Goal: Transaction & Acquisition: Purchase product/service

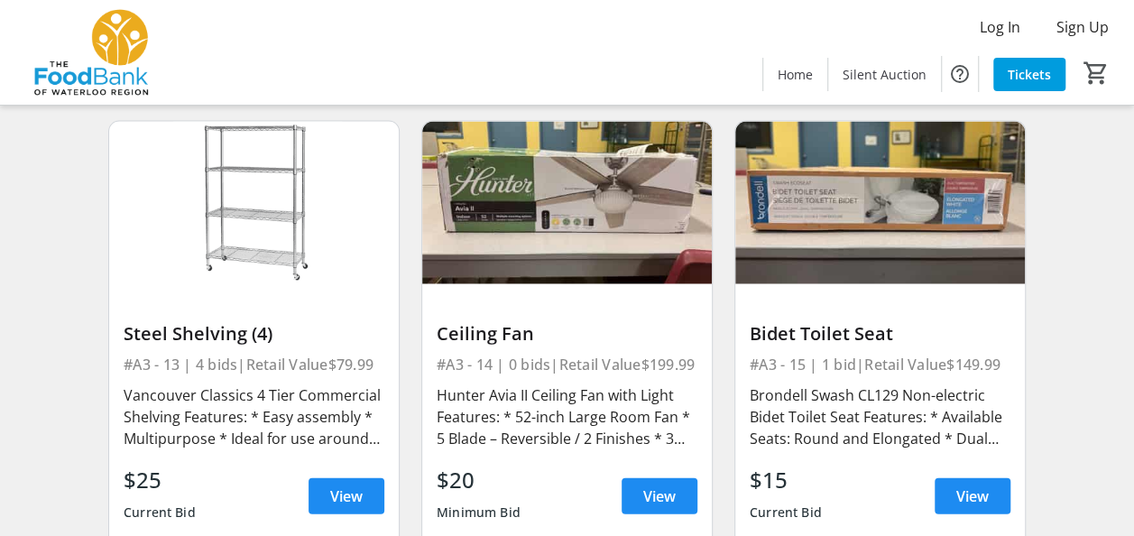
scroll to position [1984, 0]
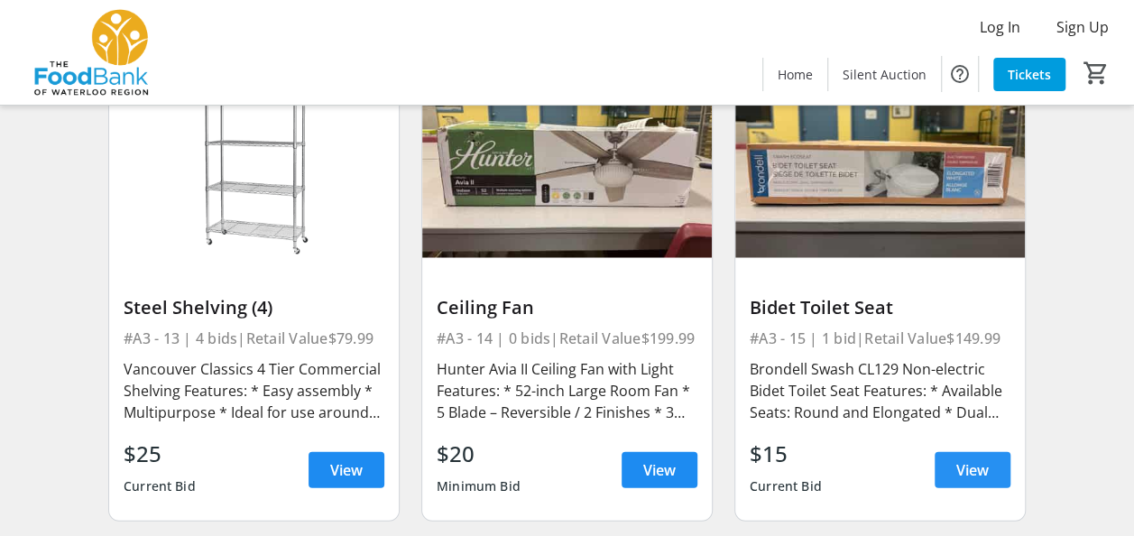
click at [966, 462] on span "View" at bounding box center [972, 470] width 32 height 22
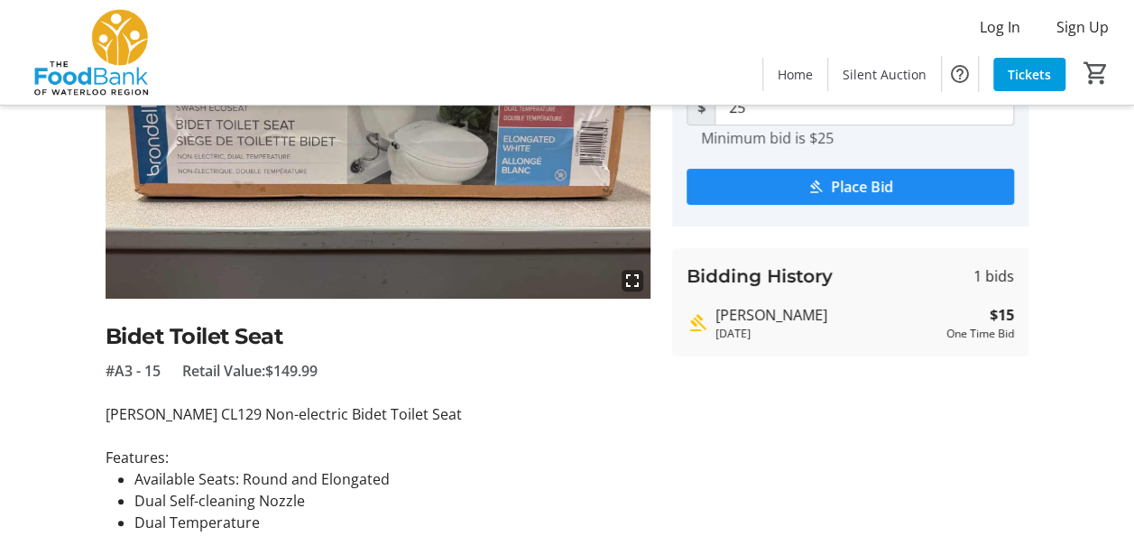
scroll to position [180, 0]
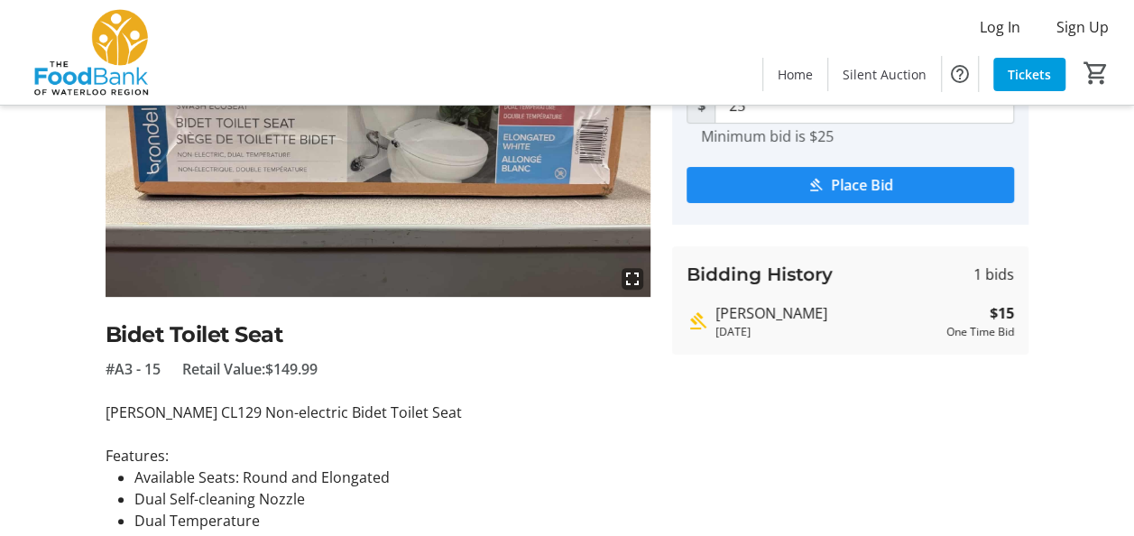
click at [971, 333] on div "One Time Bid" at bounding box center [980, 332] width 68 height 16
click at [791, 272] on h3 "Bidding History" at bounding box center [759, 274] width 146 height 27
click at [726, 332] on div "[DATE]" at bounding box center [827, 332] width 224 height 16
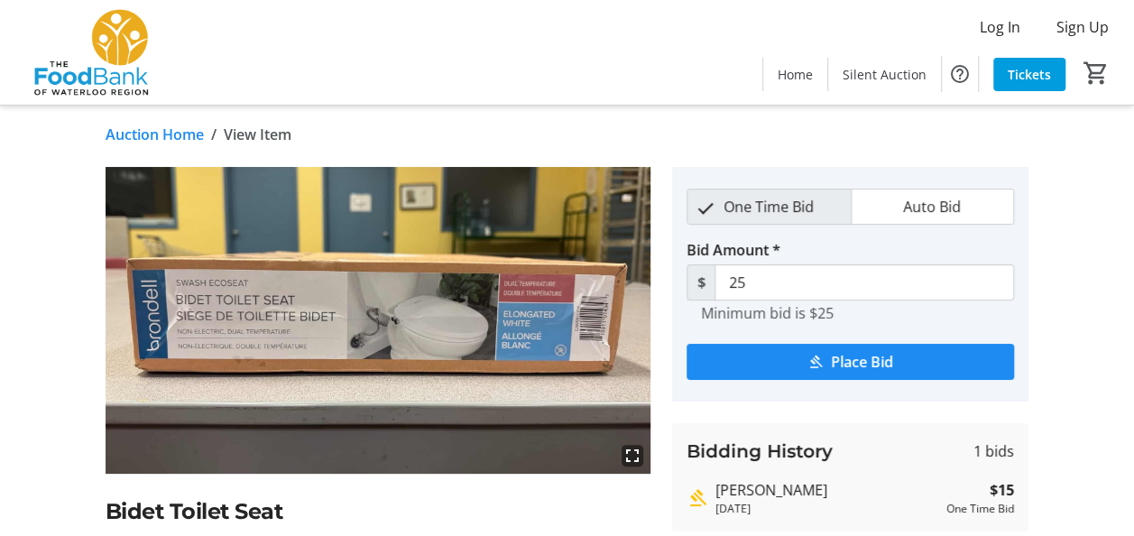
scroll to position [0, 0]
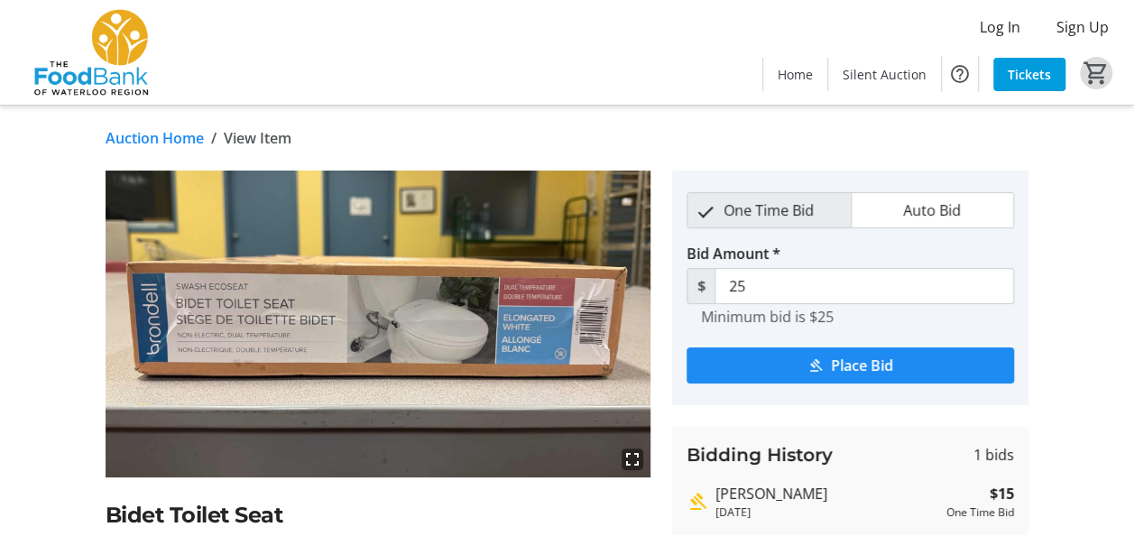
click at [1095, 72] on mat-icon "0" at bounding box center [1095, 73] width 27 height 27
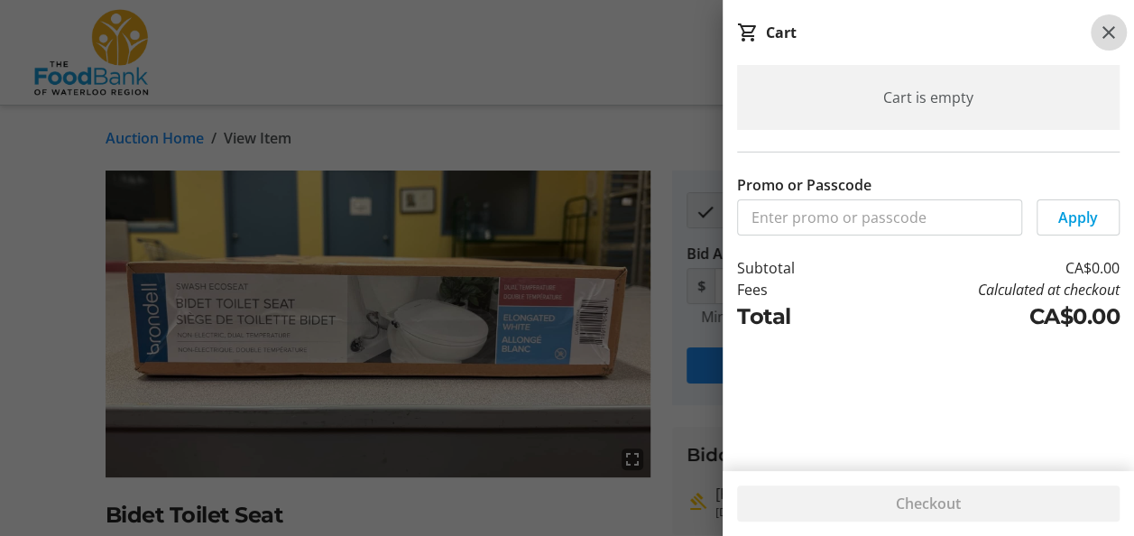
click at [1108, 40] on mat-icon at bounding box center [1109, 33] width 22 height 22
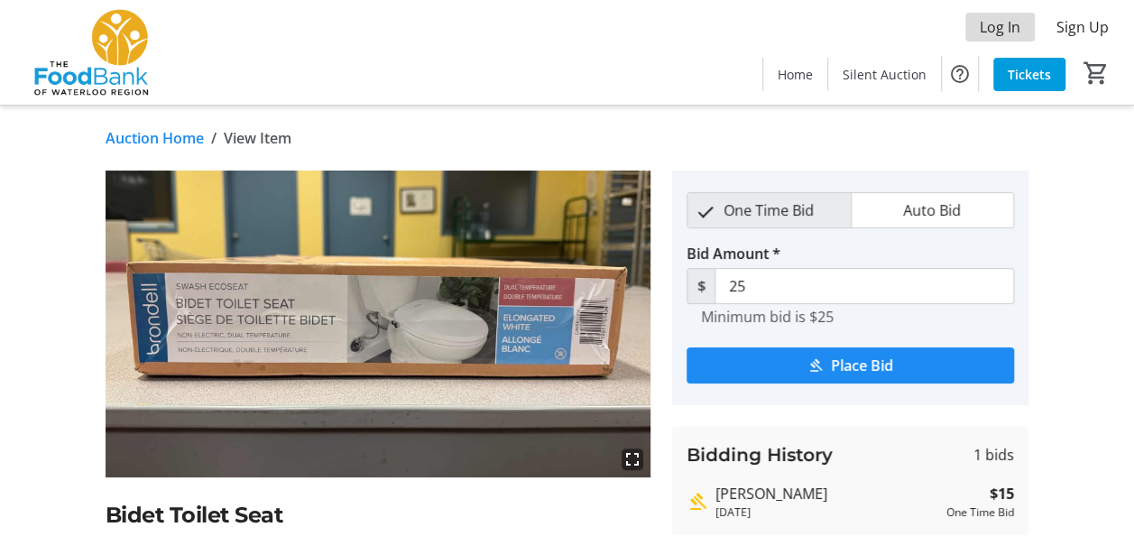
click at [1001, 32] on span "Log In" at bounding box center [1000, 27] width 41 height 22
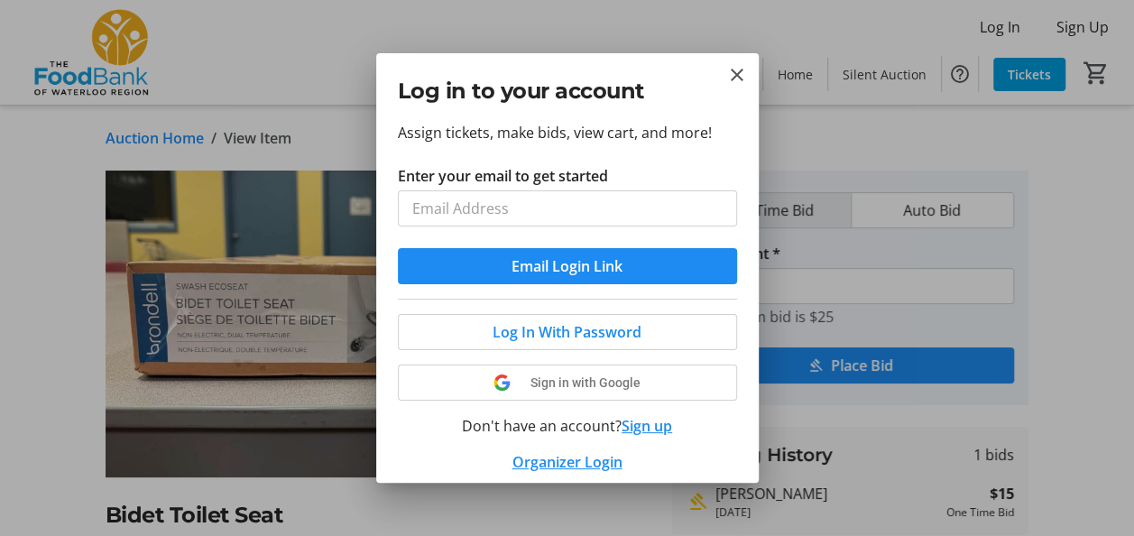
click at [474, 211] on input "Enter your email to get started" at bounding box center [567, 208] width 339 height 36
type input "[EMAIL_ADDRESS][DOMAIN_NAME]"
click at [498, 260] on span "submit" at bounding box center [567, 265] width 339 height 43
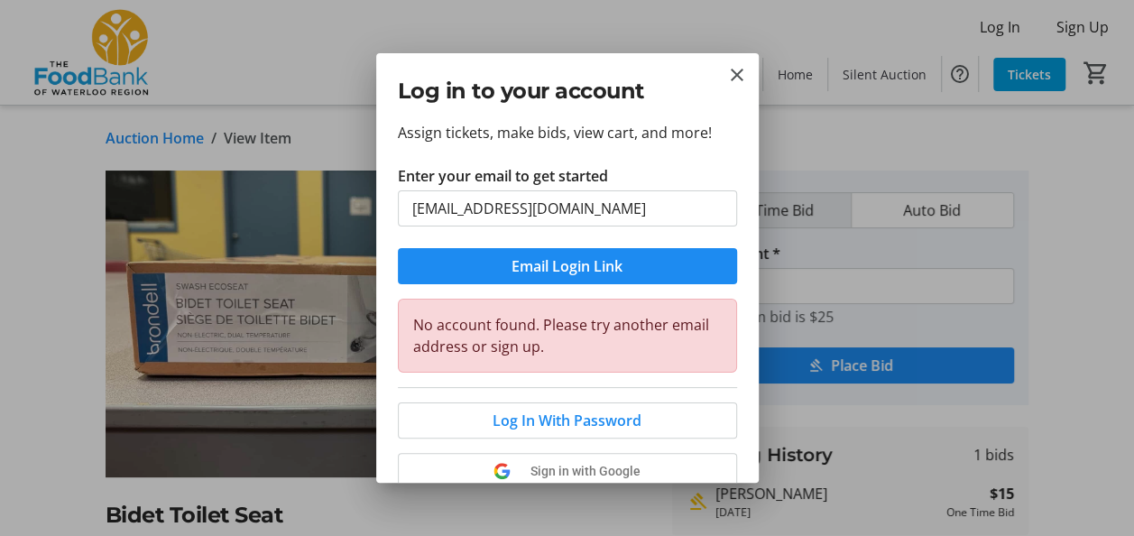
scroll to position [90, 0]
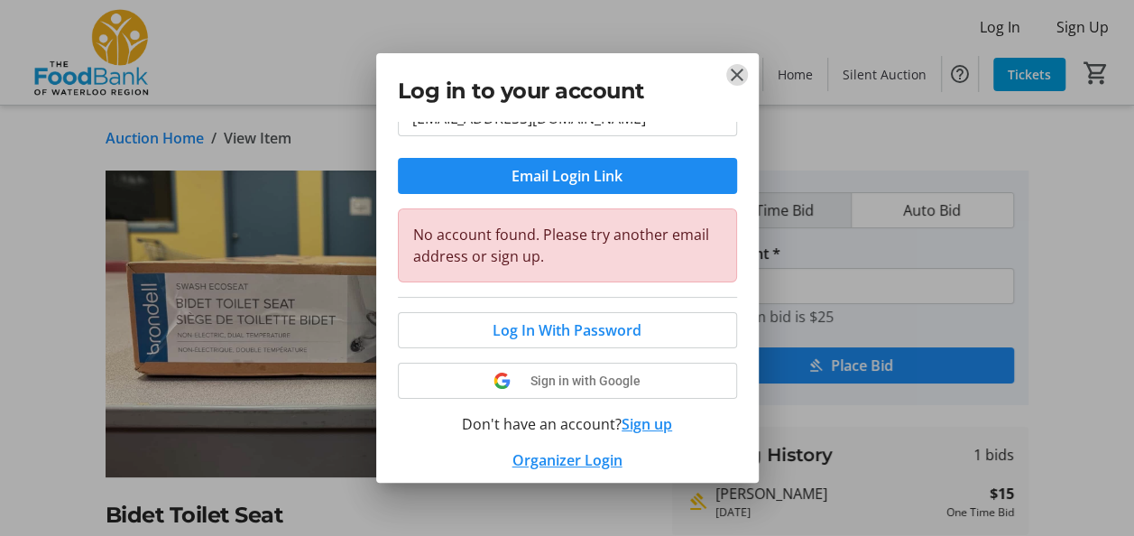
click at [732, 69] on mat-icon "Close" at bounding box center [737, 75] width 22 height 22
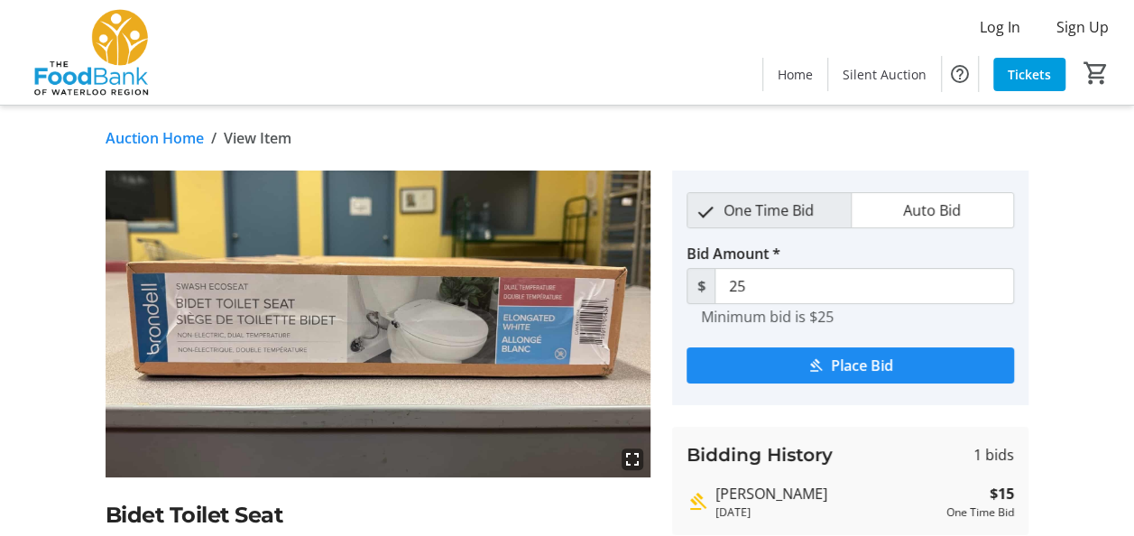
click at [1105, 296] on div "fullscreen Bidet Toilet Seat #A3 - 15 Retail Value: $149.99 Brondell Swash CL12…" at bounding box center [567, 523] width 1134 height 707
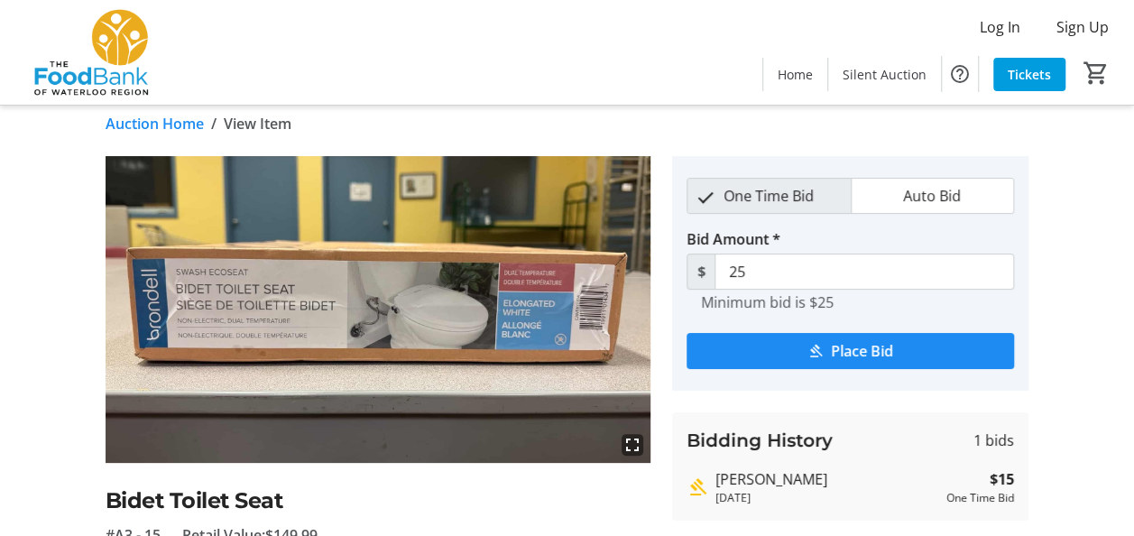
scroll to position [0, 0]
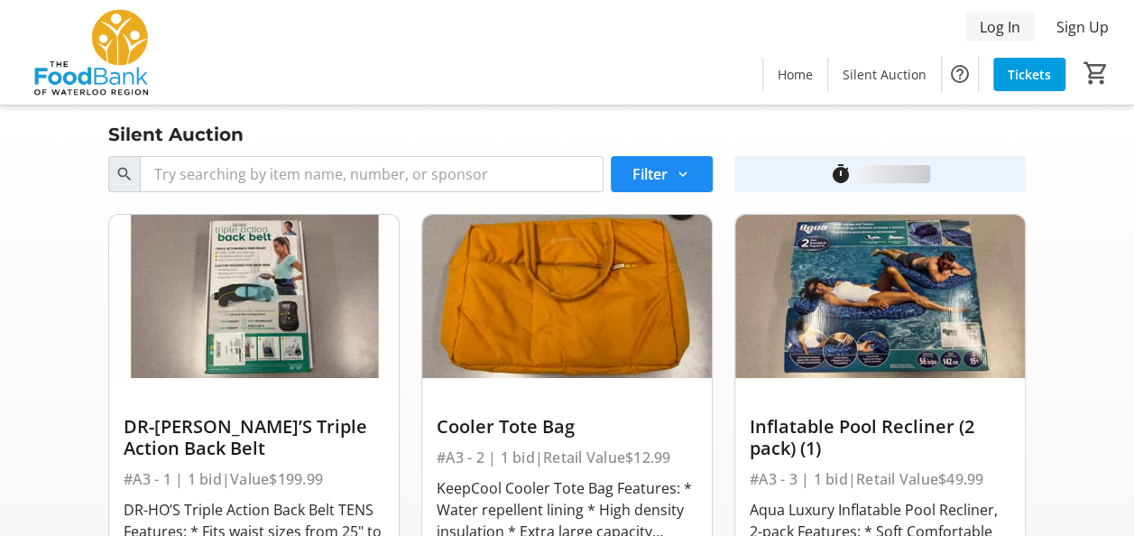
scroll to position [1984, 0]
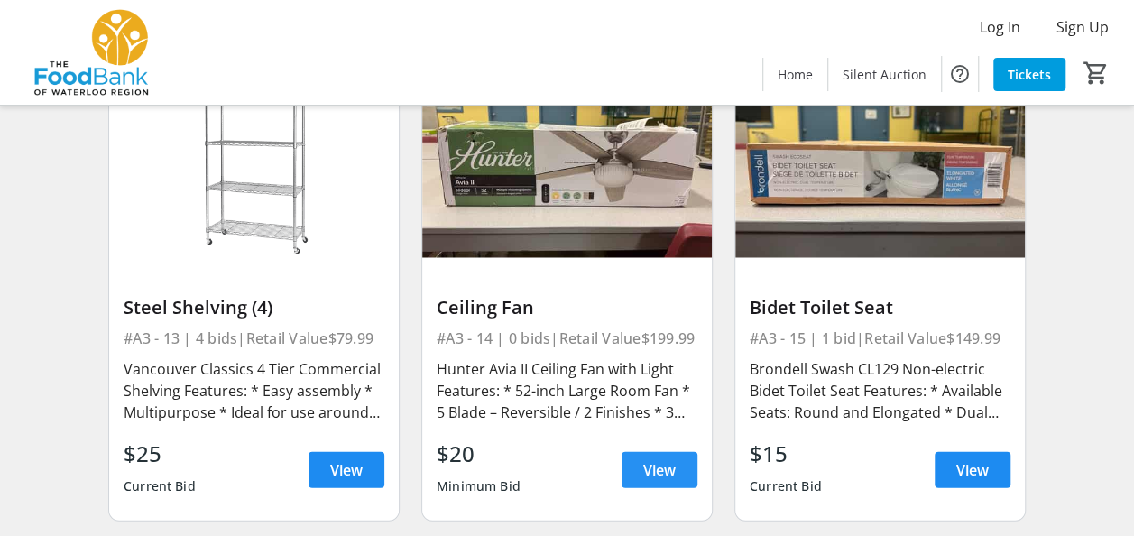
click at [646, 462] on span "View" at bounding box center [659, 470] width 32 height 22
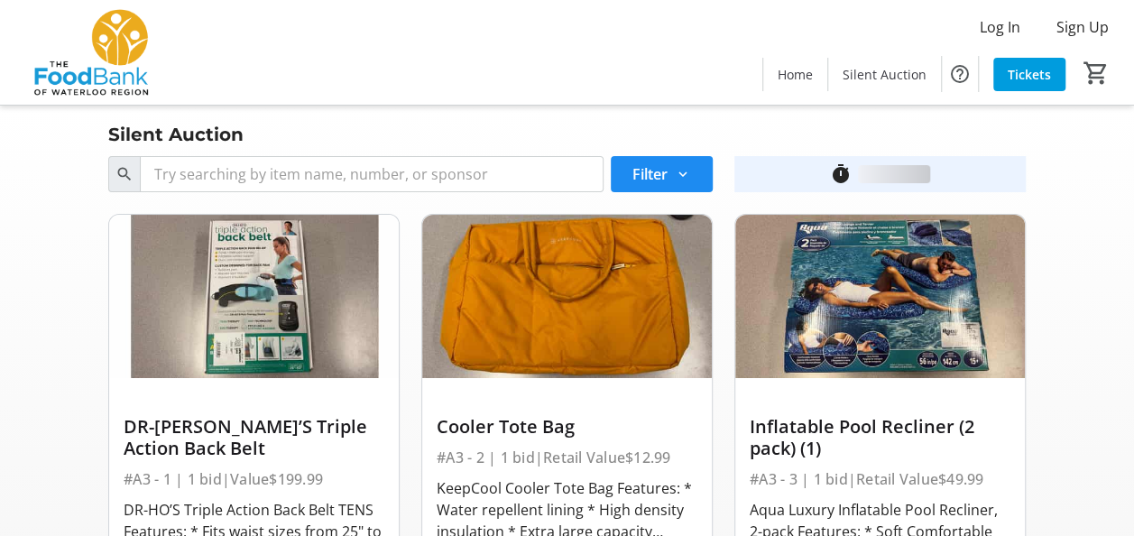
scroll to position [1984, 0]
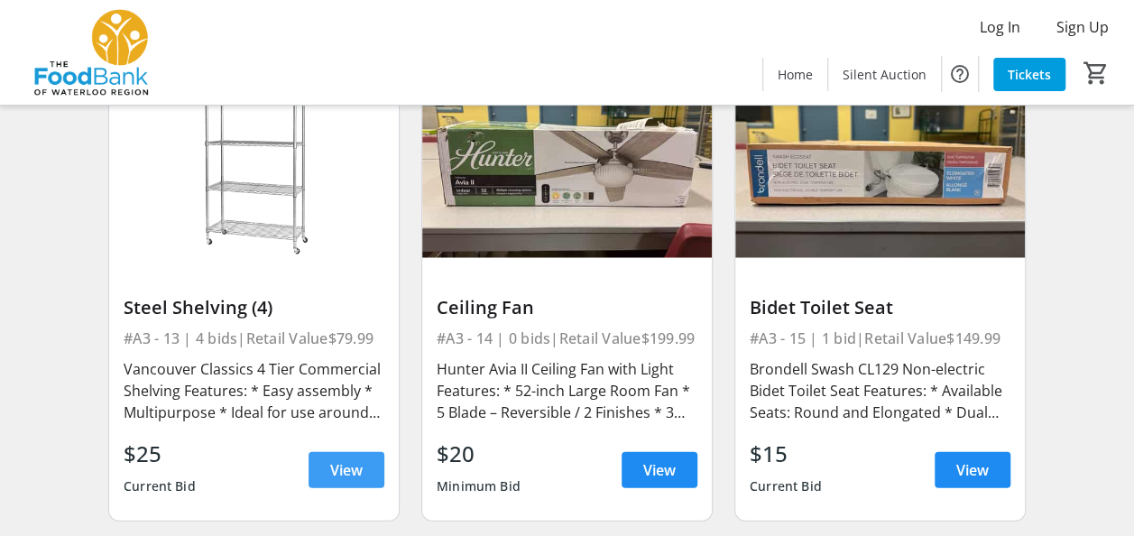
click at [332, 467] on span "View" at bounding box center [346, 470] width 32 height 22
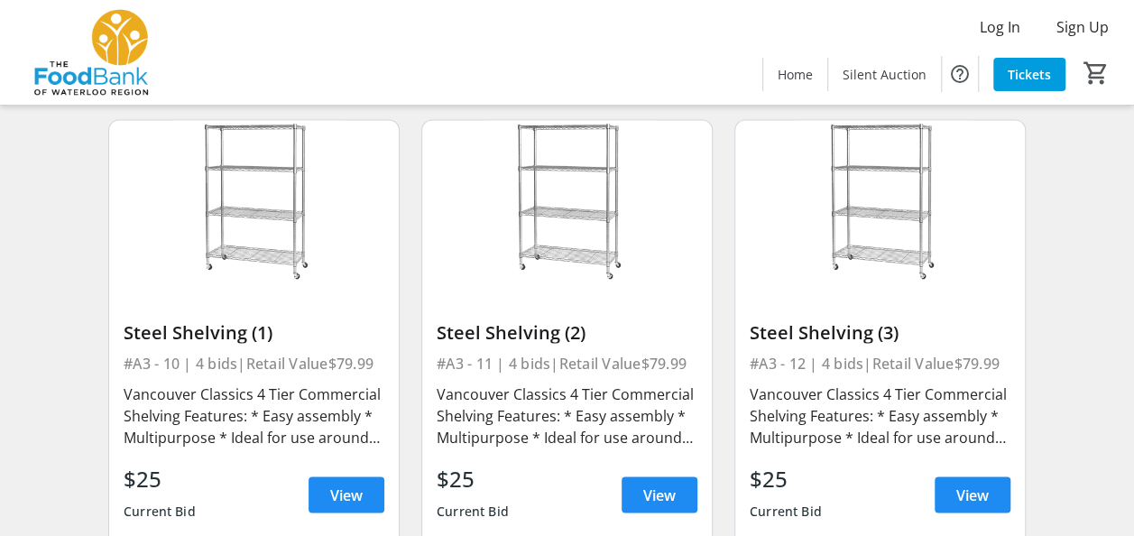
scroll to position [1533, 0]
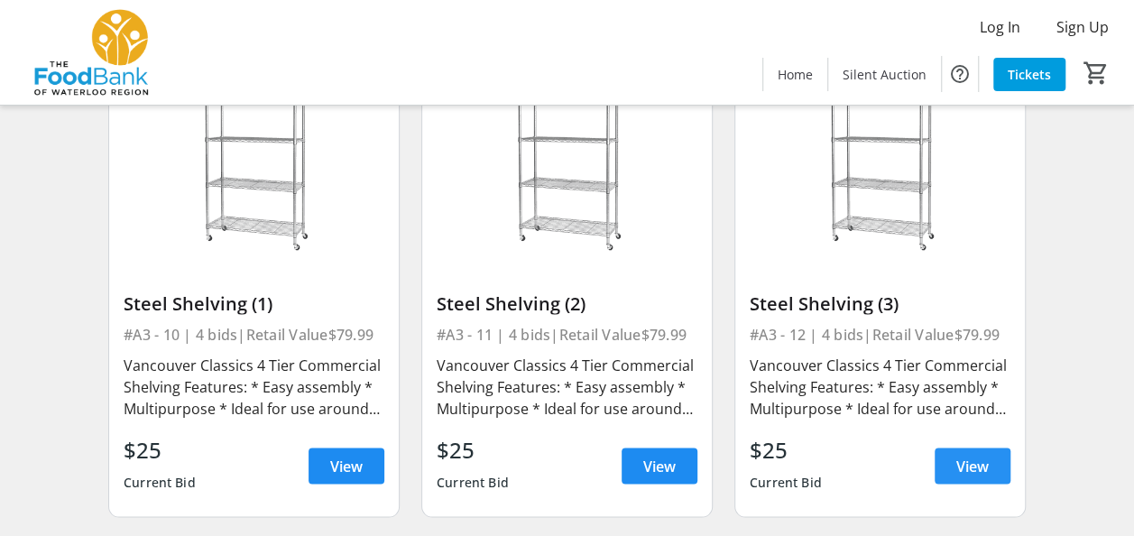
click at [956, 458] on span "View" at bounding box center [972, 466] width 32 height 22
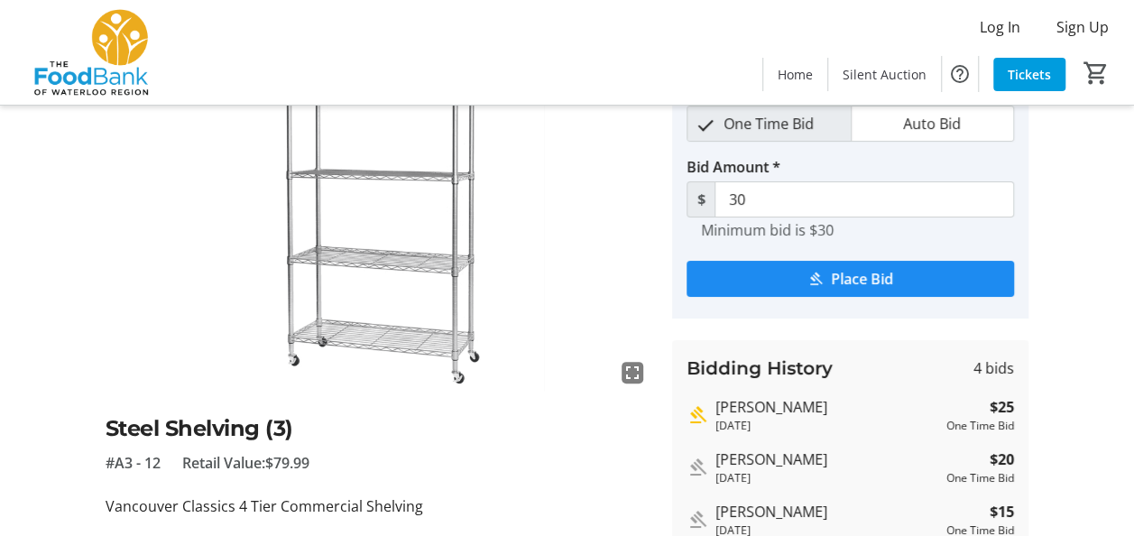
scroll to position [180, 0]
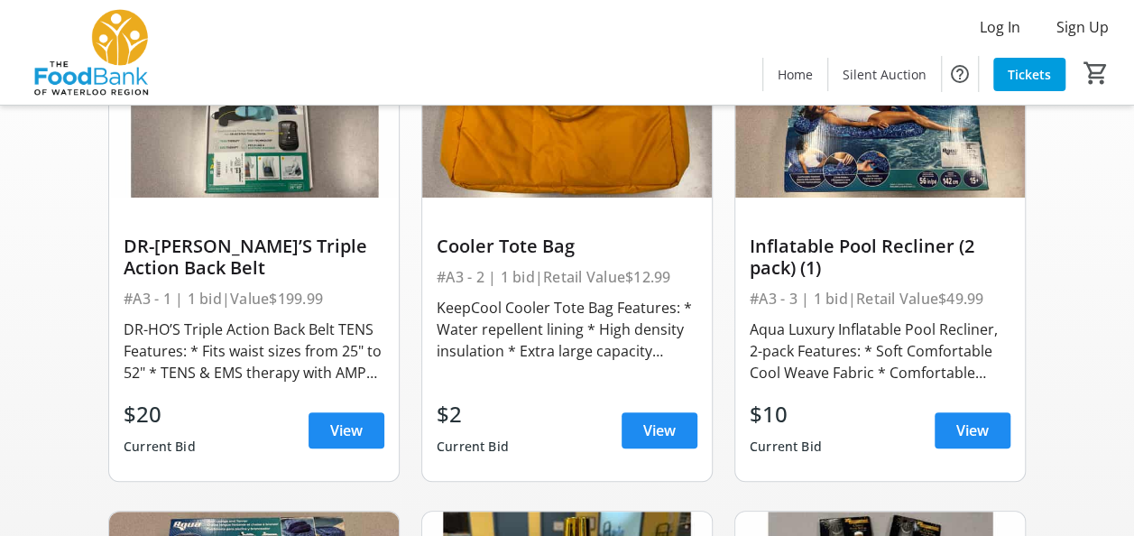
scroll to position [1533, 0]
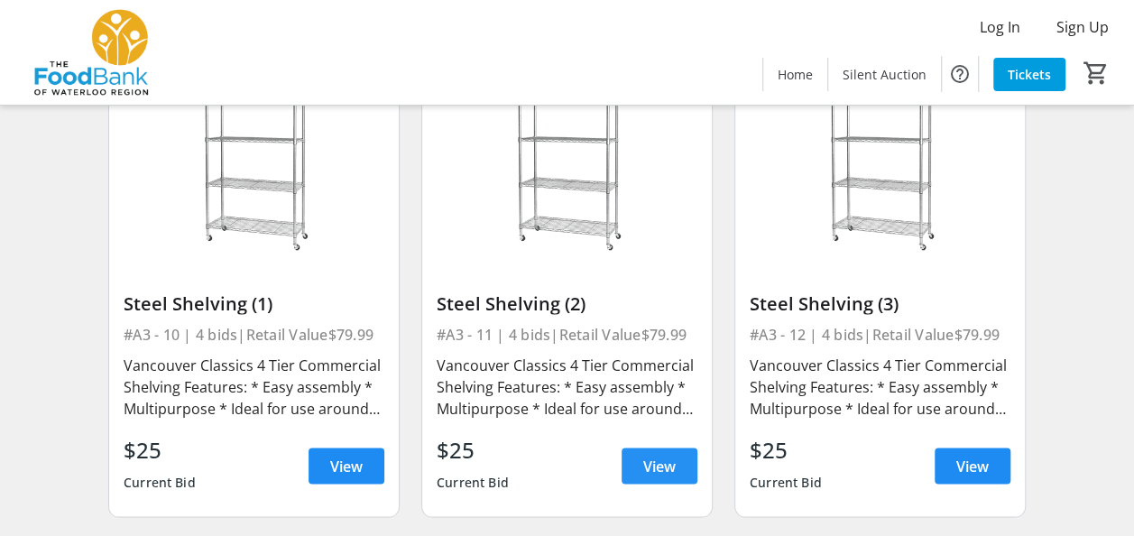
click at [651, 462] on span "View" at bounding box center [659, 466] width 32 height 22
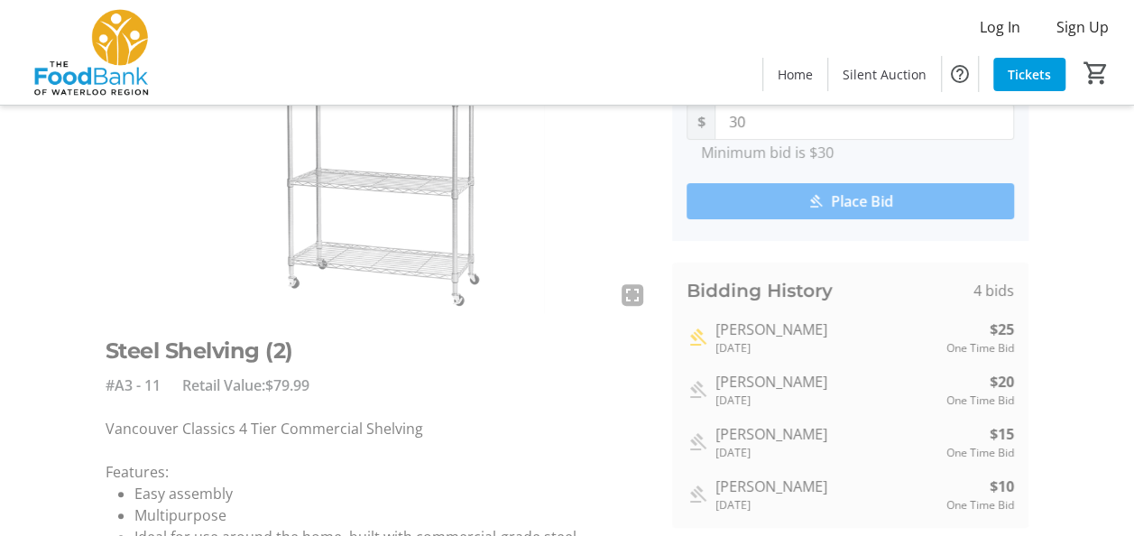
scroll to position [180, 0]
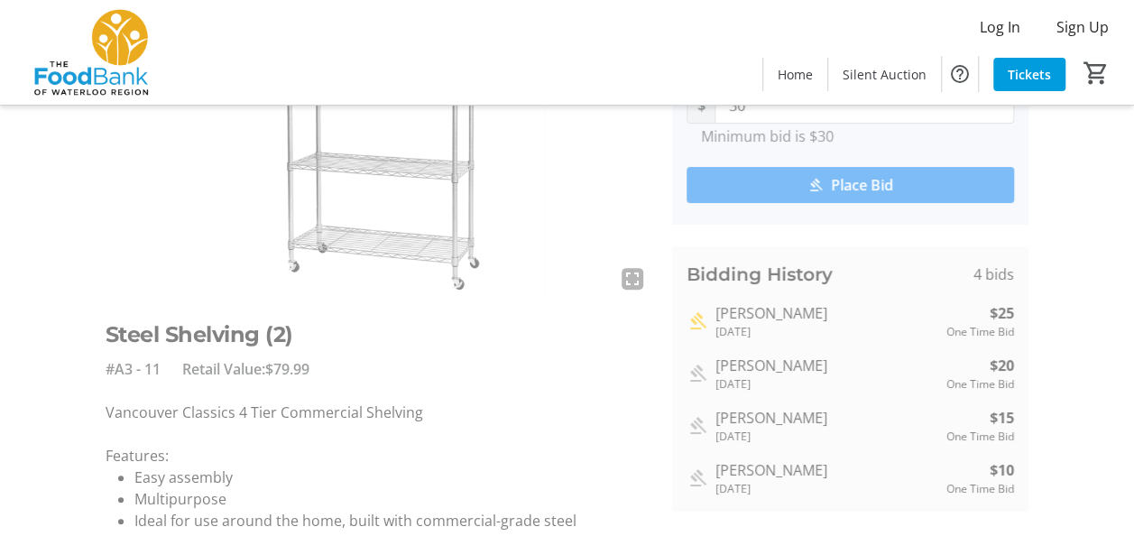
scroll to position [1533, 0]
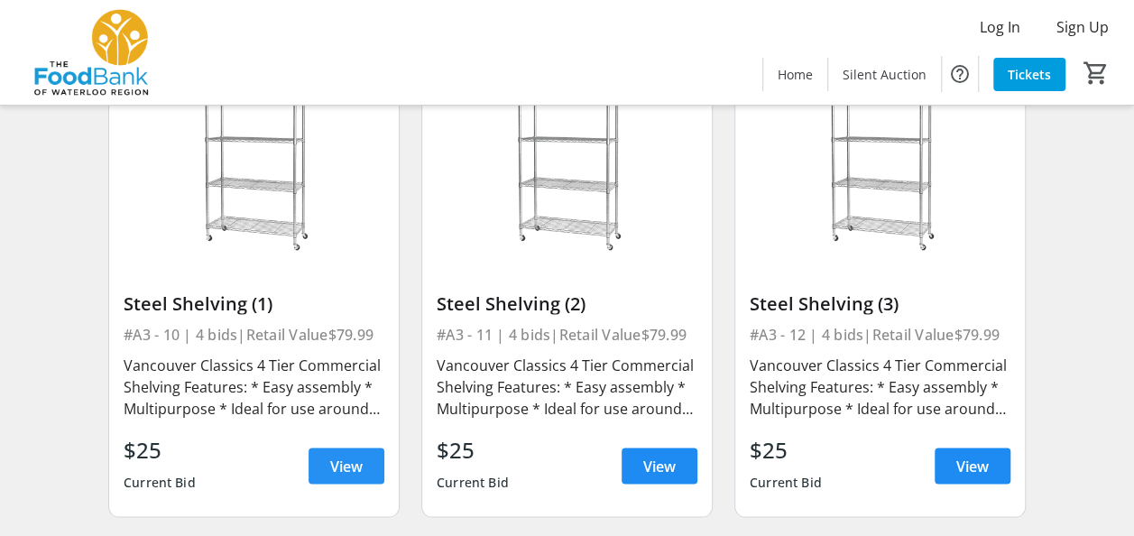
click at [321, 465] on span at bounding box center [346, 465] width 76 height 43
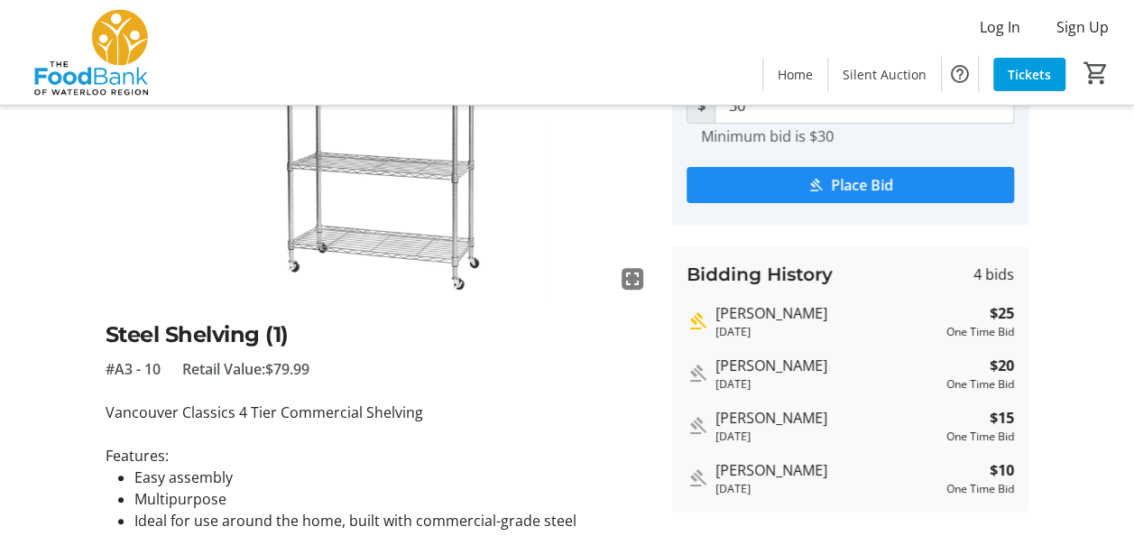
scroll to position [271, 0]
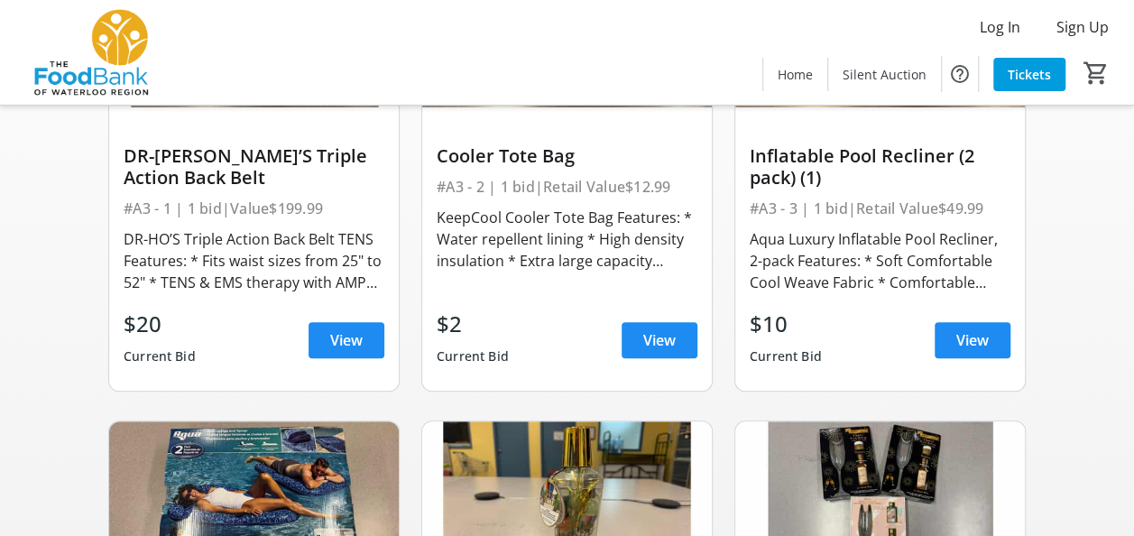
scroll to position [1533, 0]
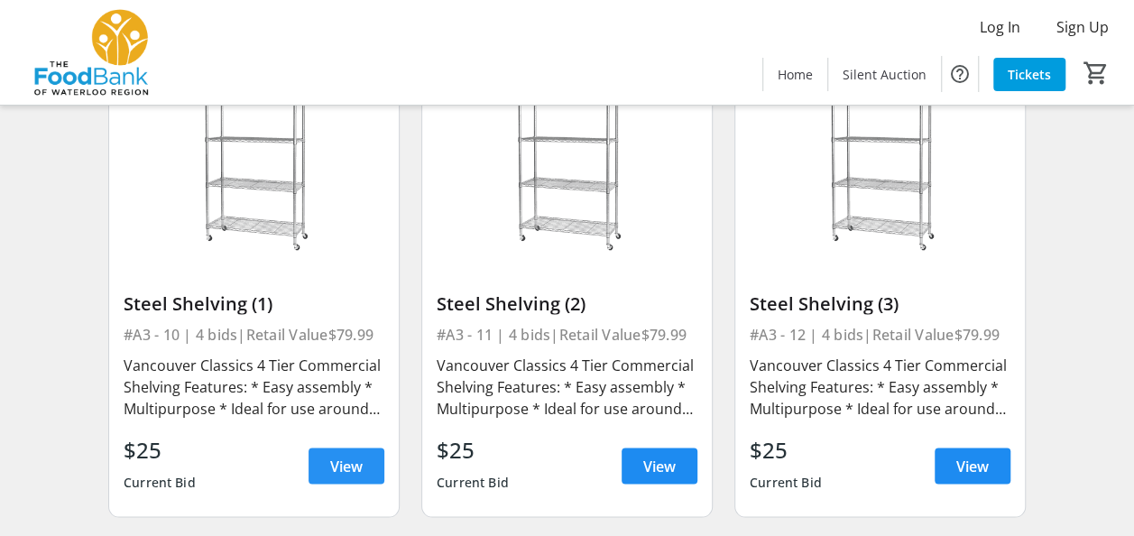
click at [345, 473] on span "View" at bounding box center [346, 466] width 32 height 22
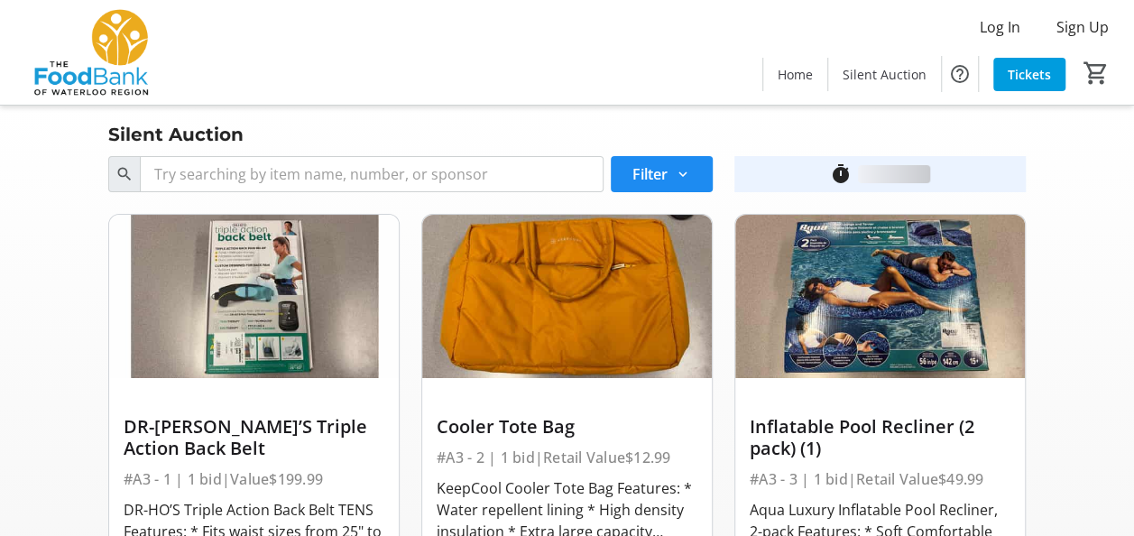
scroll to position [1533, 0]
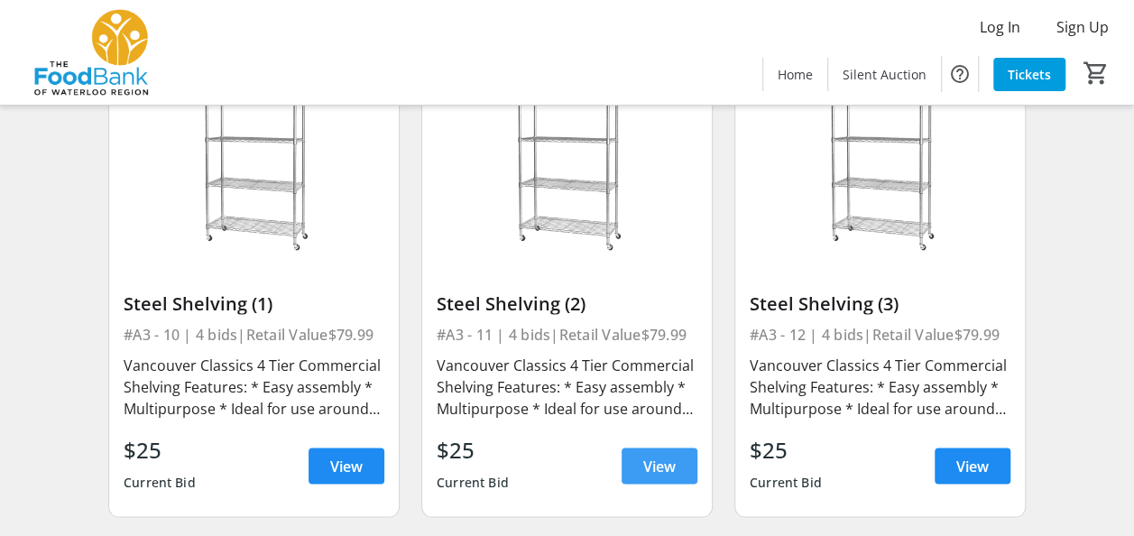
click at [647, 465] on span "View" at bounding box center [659, 466] width 32 height 22
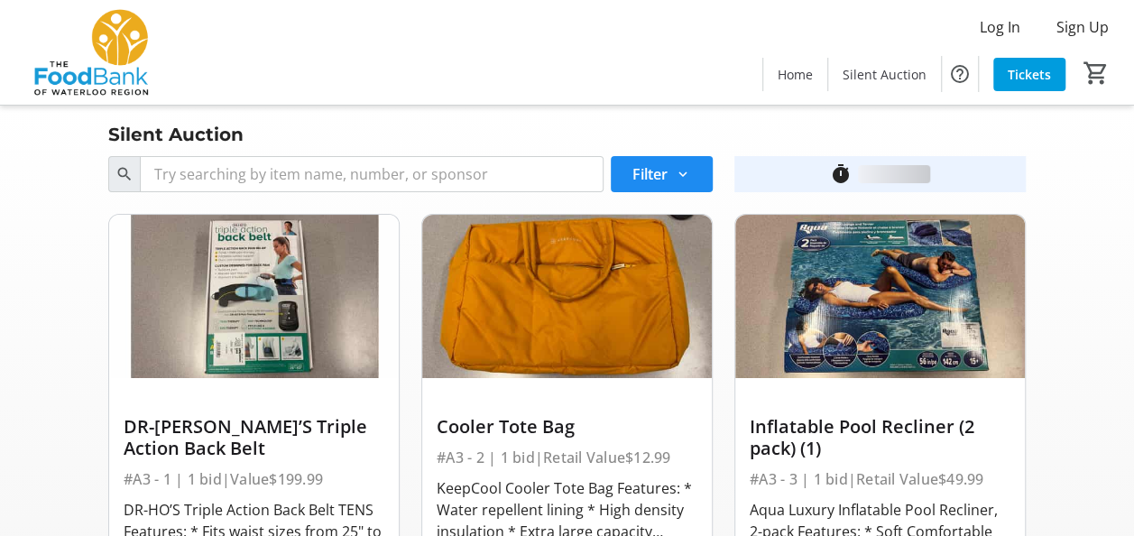
scroll to position [1533, 0]
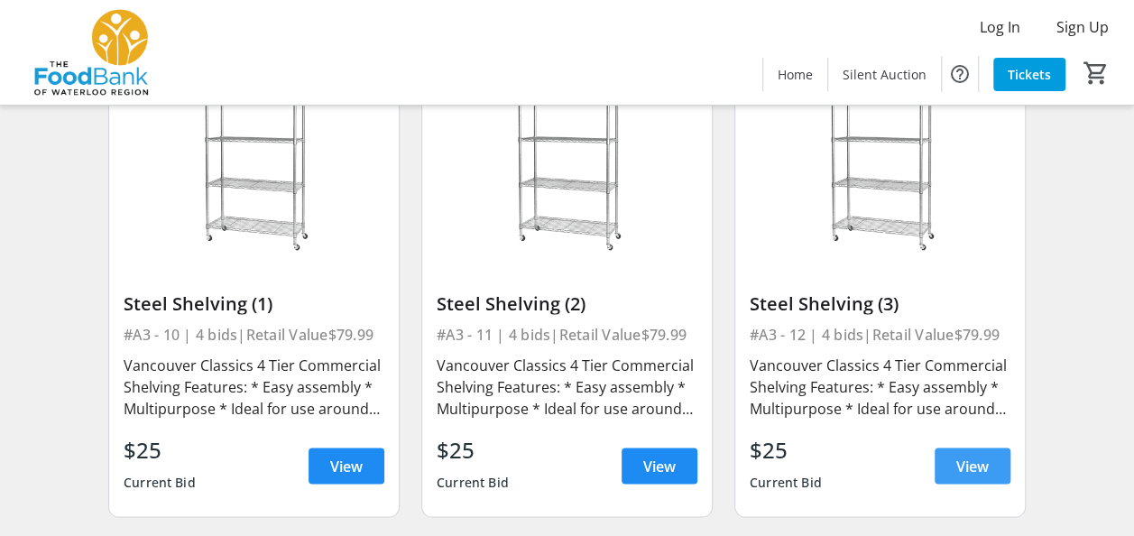
click at [958, 460] on span "View" at bounding box center [972, 466] width 32 height 22
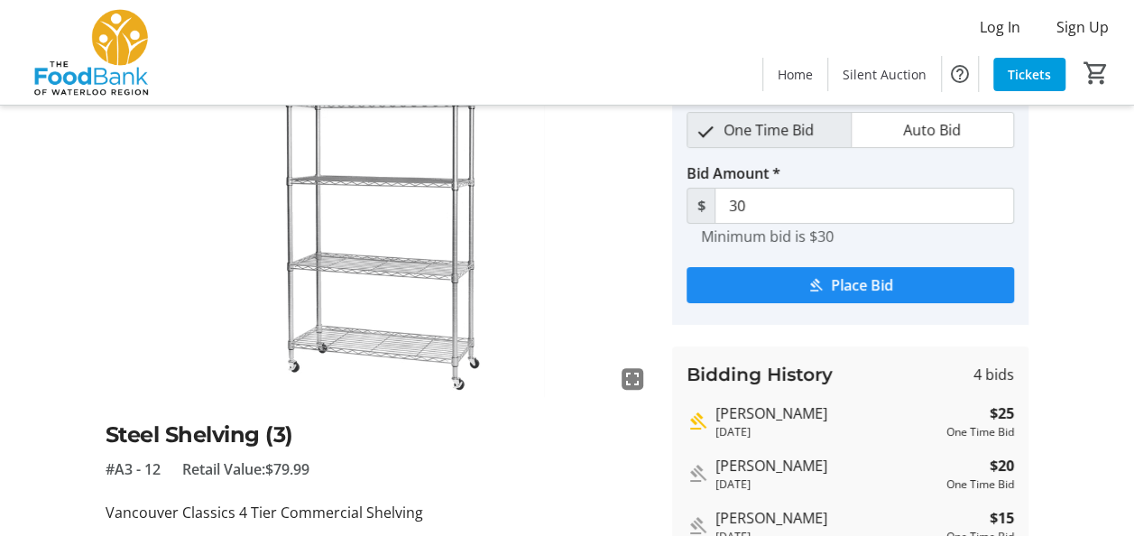
scroll to position [180, 0]
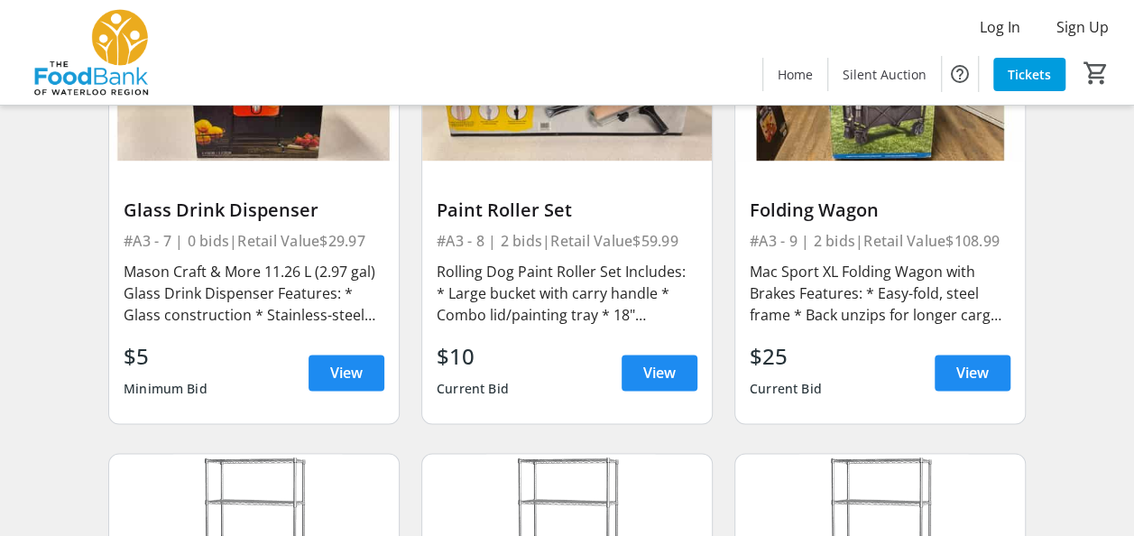
scroll to position [1173, 0]
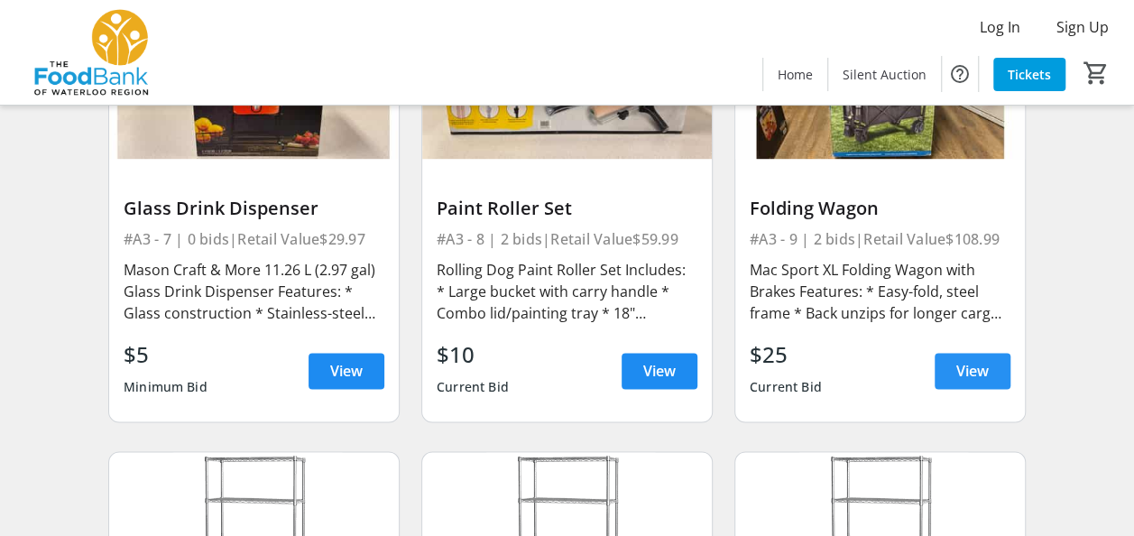
click at [958, 366] on span "View" at bounding box center [972, 371] width 32 height 22
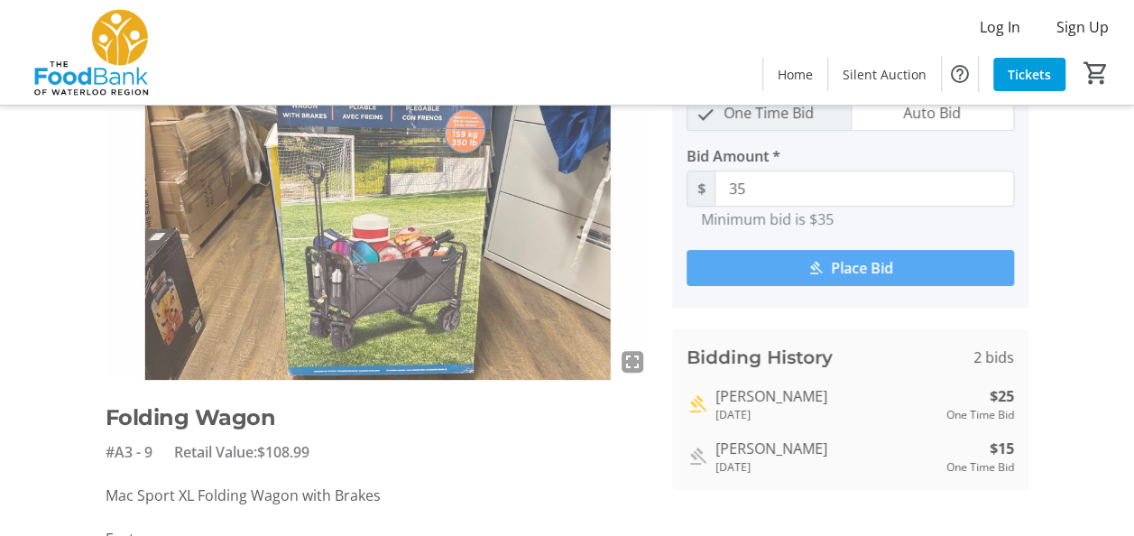
scroll to position [90, 0]
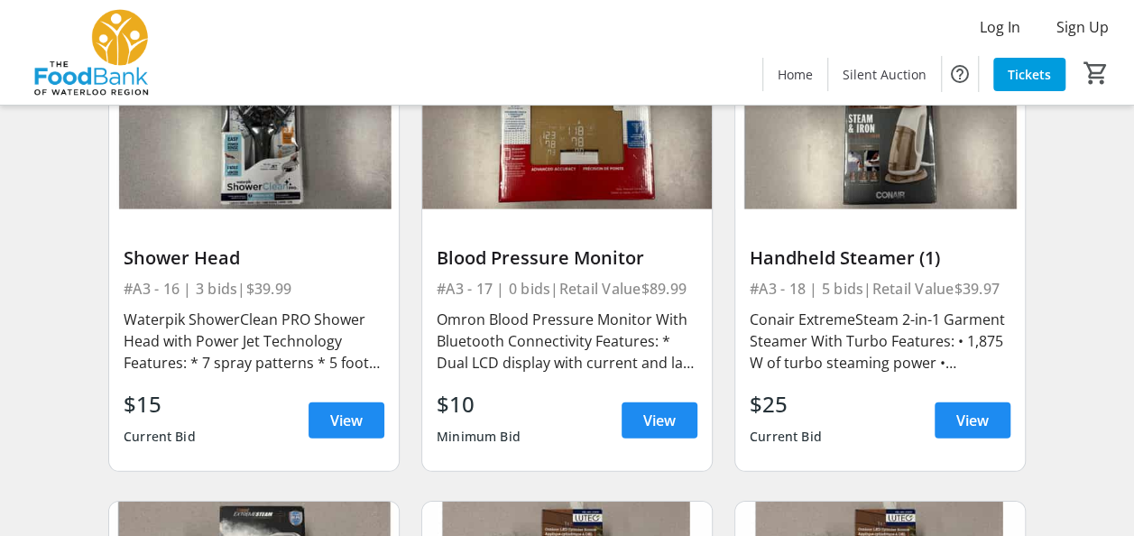
scroll to position [2435, 0]
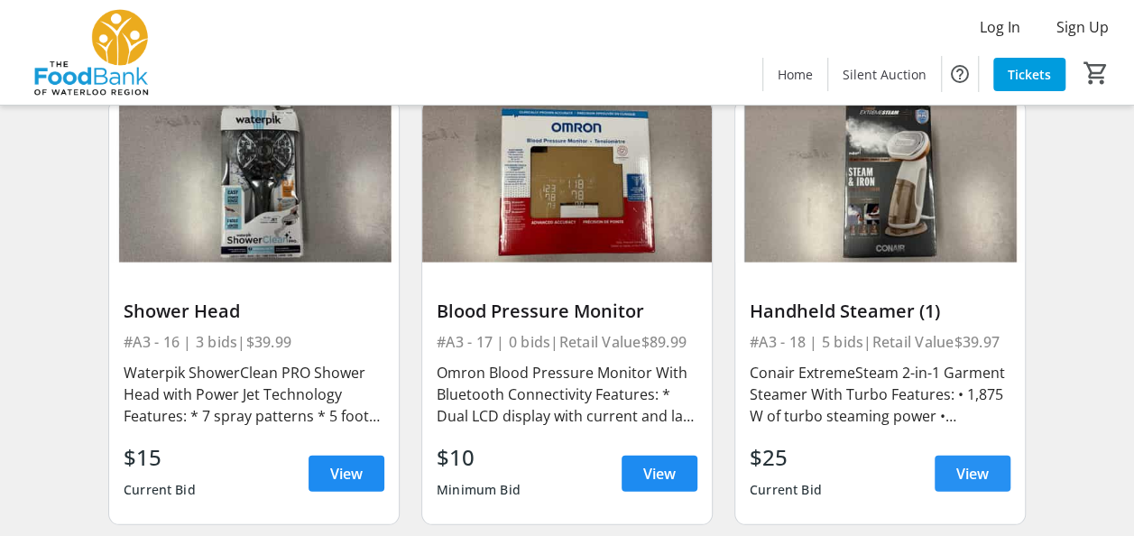
click at [994, 473] on span at bounding box center [972, 473] width 76 height 43
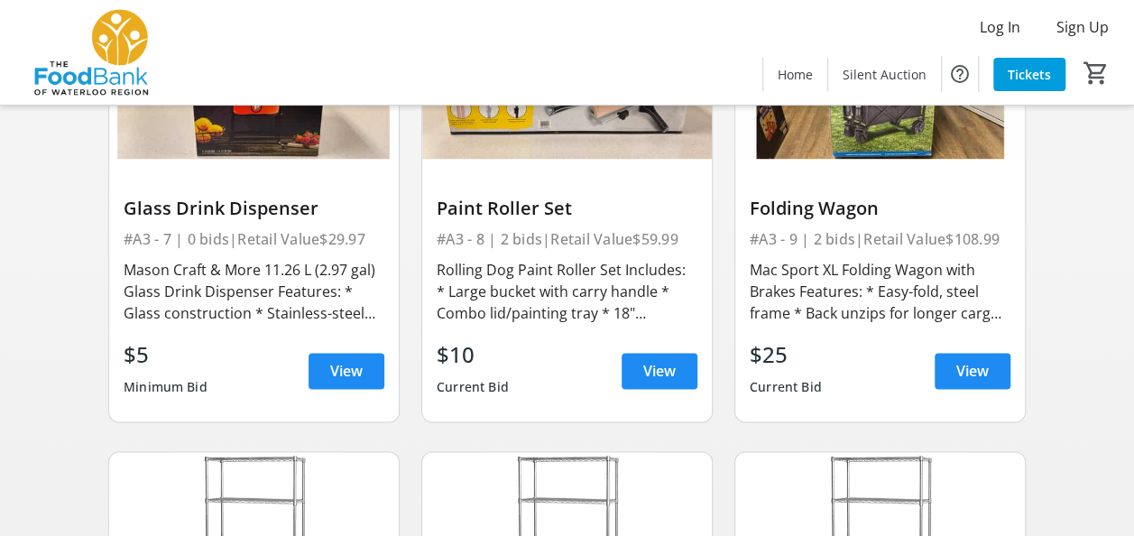
scroll to position [722, 0]
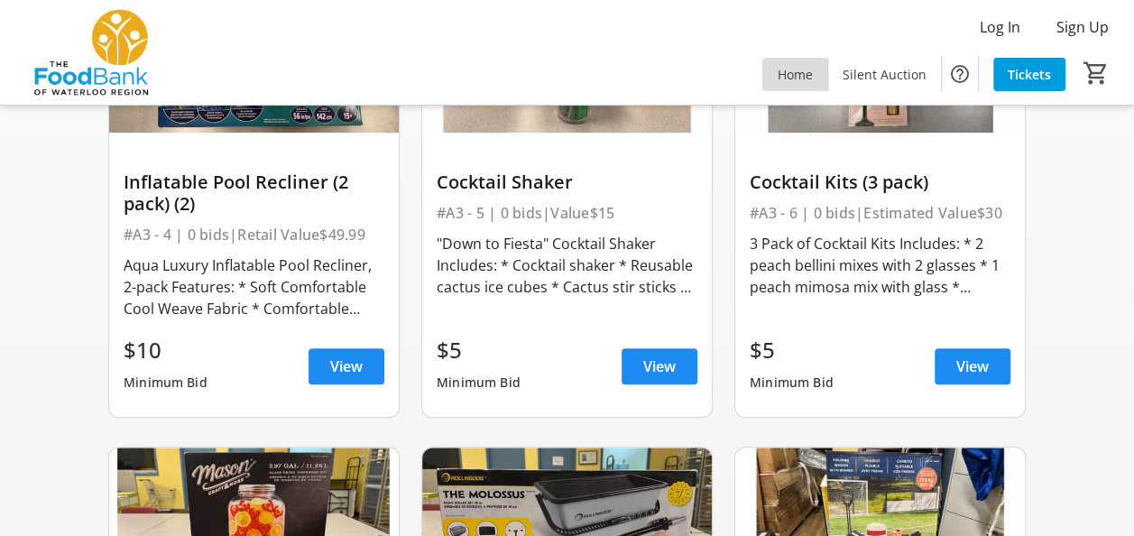
click at [812, 75] on span "Home" at bounding box center [795, 74] width 35 height 19
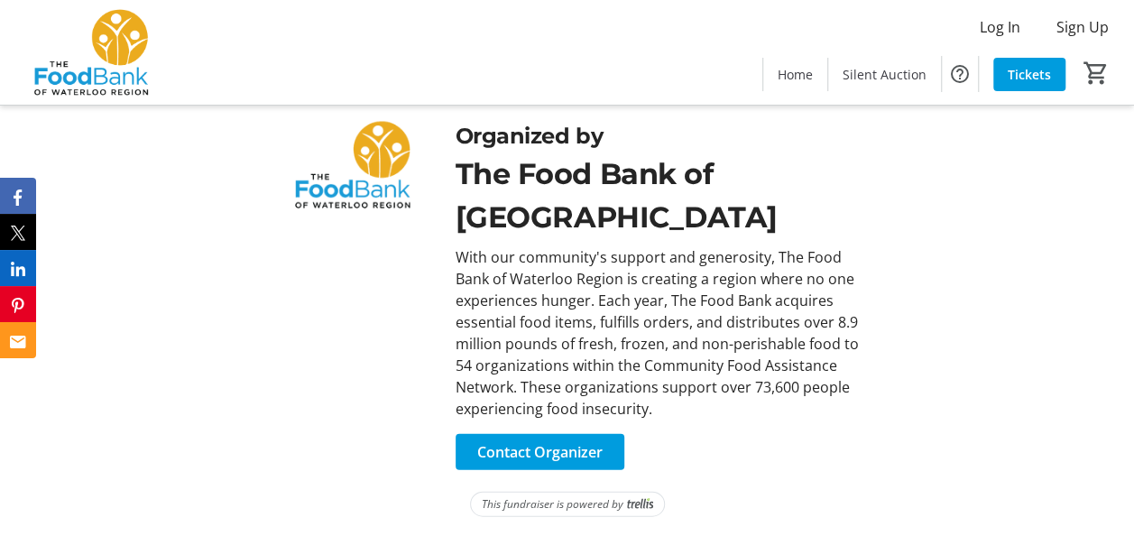
scroll to position [1894, 0]
